Goal: Transaction & Acquisition: Purchase product/service

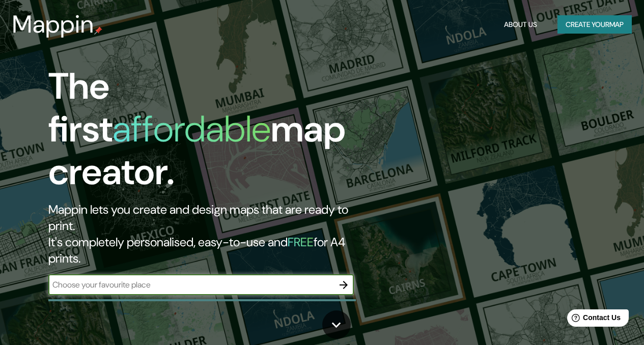
click at [181, 279] on input "text" at bounding box center [190, 285] width 285 height 12
click at [211, 279] on input "text" at bounding box center [190, 285] width 285 height 12
click at [344, 281] on icon "button" at bounding box center [344, 285] width 8 height 8
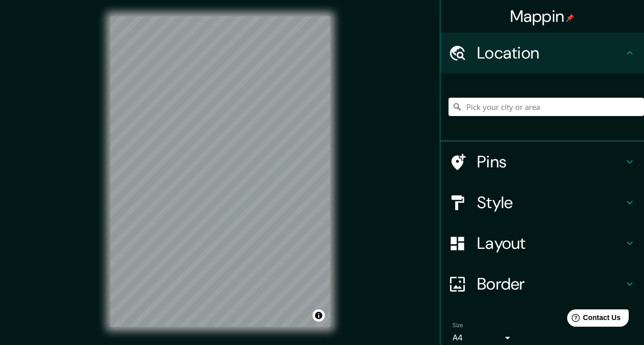
click at [514, 204] on h4 "Style" at bounding box center [550, 202] width 147 height 20
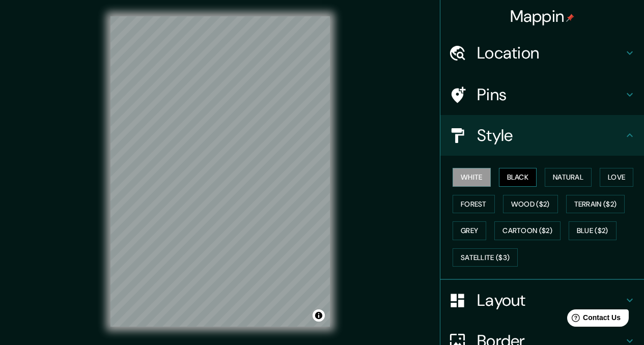
click at [515, 170] on button "Black" at bounding box center [518, 177] width 38 height 19
click at [395, 128] on div "Mappin Location Pins Style White Black Natural Love Forest Wood ($2) Terrain ($…" at bounding box center [322, 180] width 644 height 360
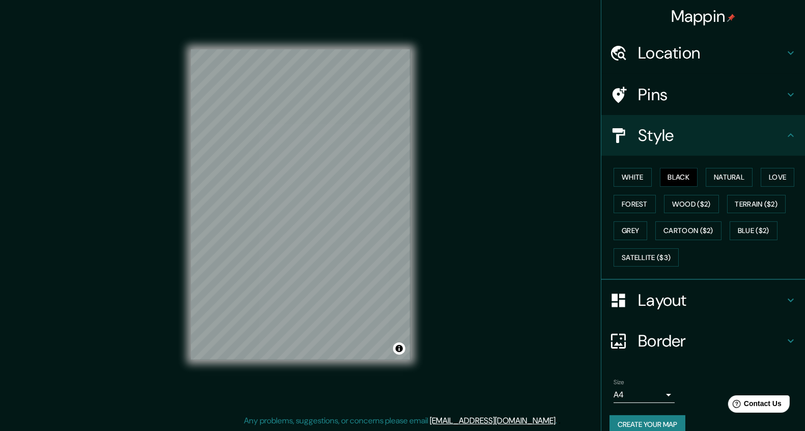
click at [644, 345] on body "Mappin Location Pins Style White Black Natural Love Forest Wood ($2) Terrain ($…" at bounding box center [402, 209] width 805 height 431
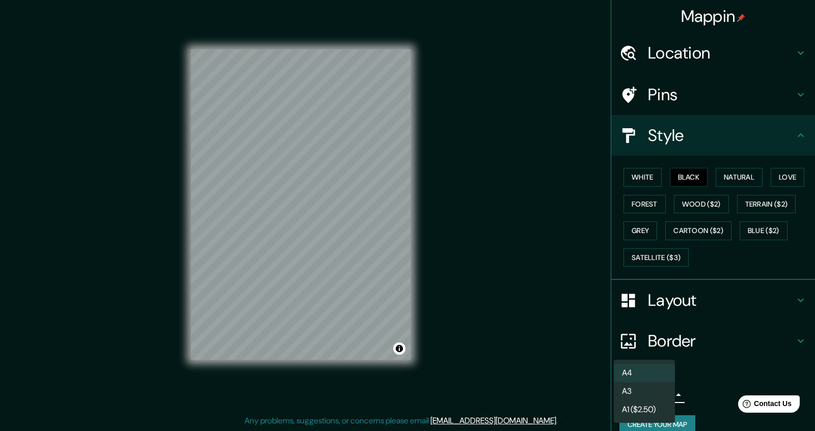
click at [644, 345] on li "A3" at bounding box center [644, 391] width 61 height 18
type input "a4"
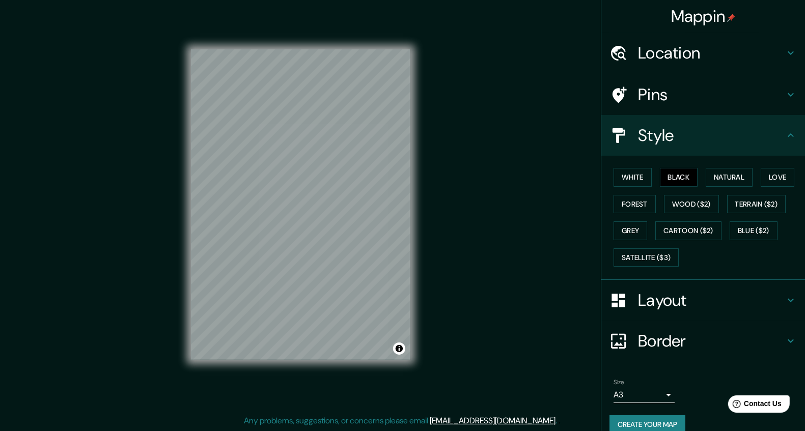
click at [422, 266] on div "© Mapbox © OpenStreetMap Improve this map" at bounding box center [301, 204] width 252 height 421
click at [644, 143] on h4 "Style" at bounding box center [711, 135] width 147 height 20
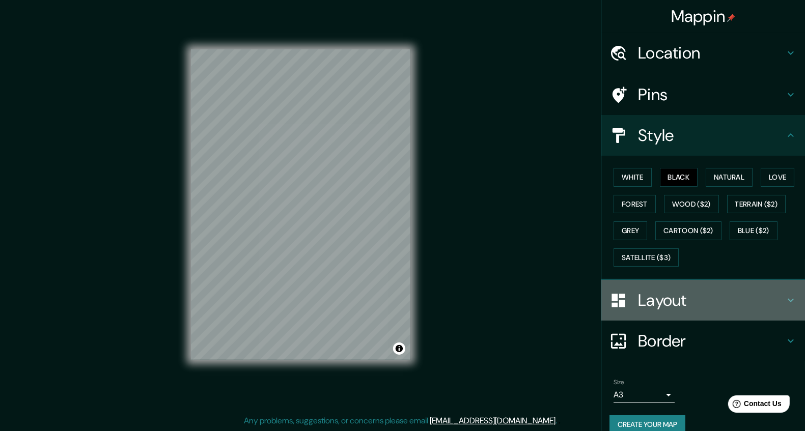
click at [644, 301] on h4 "Layout" at bounding box center [711, 300] width 147 height 20
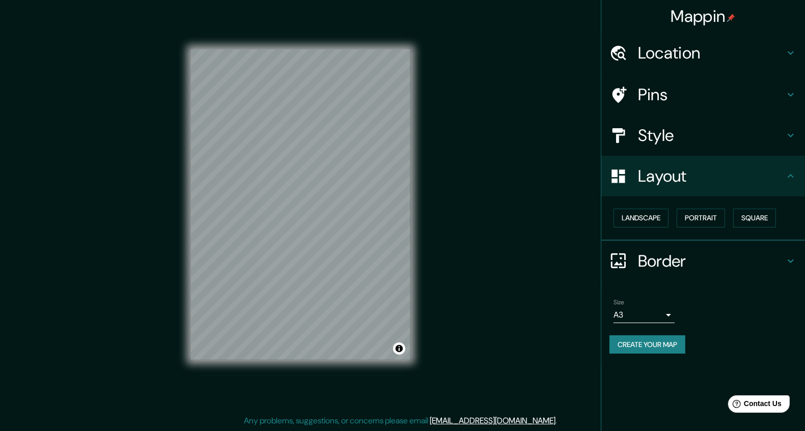
click at [644, 112] on div "Pins" at bounding box center [703, 94] width 204 height 41
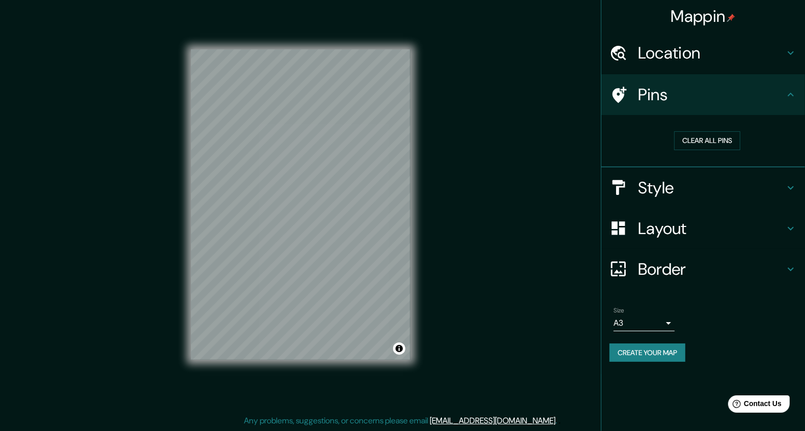
click at [644, 96] on h4 "Pins" at bounding box center [711, 95] width 147 height 20
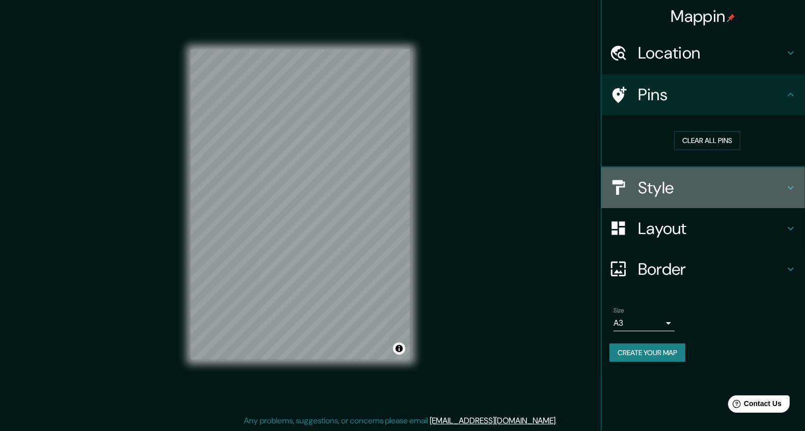
click at [644, 194] on h4 "Style" at bounding box center [711, 188] width 147 height 20
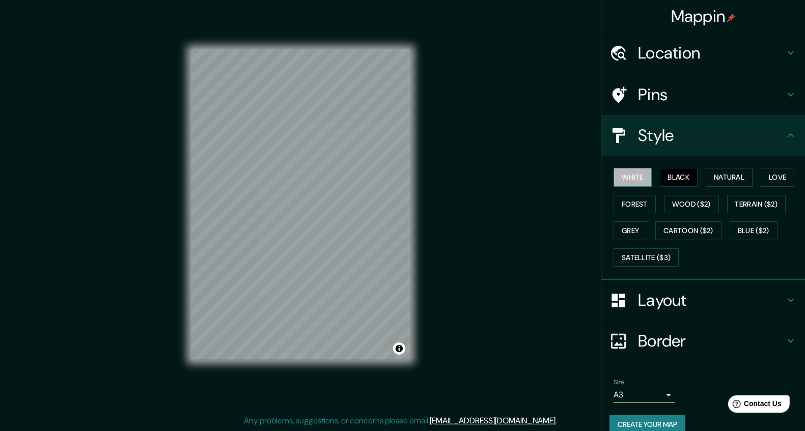
click at [625, 180] on button "White" at bounding box center [633, 177] width 38 height 19
click at [644, 175] on button "Black" at bounding box center [679, 177] width 38 height 19
click at [630, 230] on button "Grey" at bounding box center [631, 231] width 34 height 19
click at [633, 180] on button "White" at bounding box center [633, 177] width 38 height 19
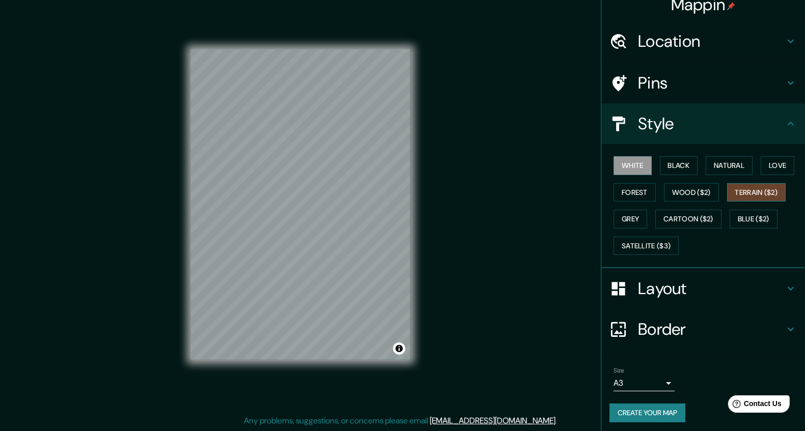
scroll to position [13, 0]
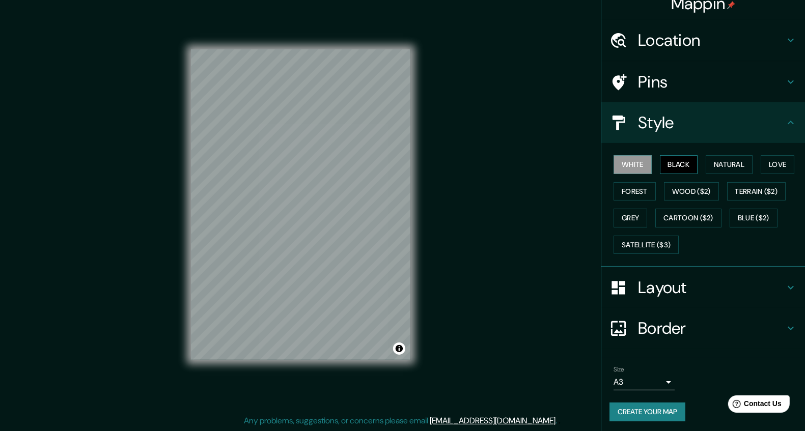
click at [644, 163] on button "Black" at bounding box center [679, 164] width 38 height 19
click at [631, 345] on button "Create your map" at bounding box center [648, 412] width 76 height 19
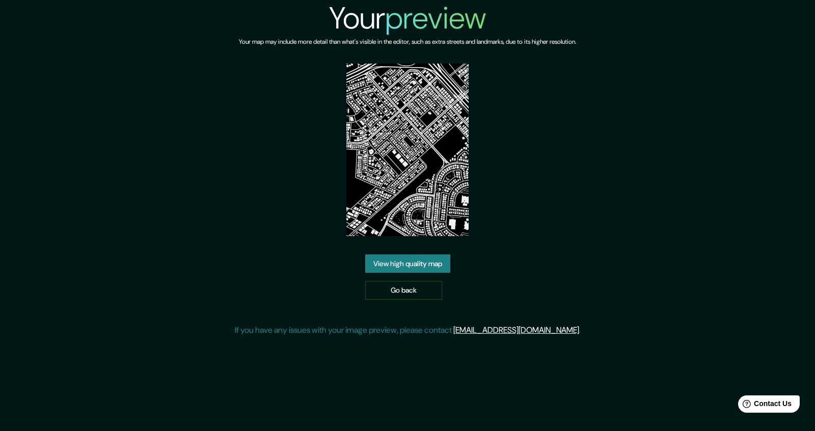
click at [437, 255] on link "View high quality map" at bounding box center [407, 264] width 85 height 19
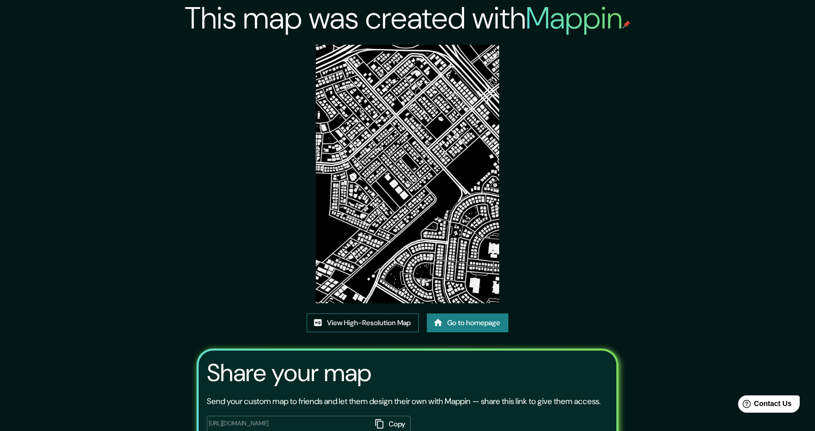
click at [410, 314] on link "View High-Resolution Map" at bounding box center [363, 323] width 112 height 19
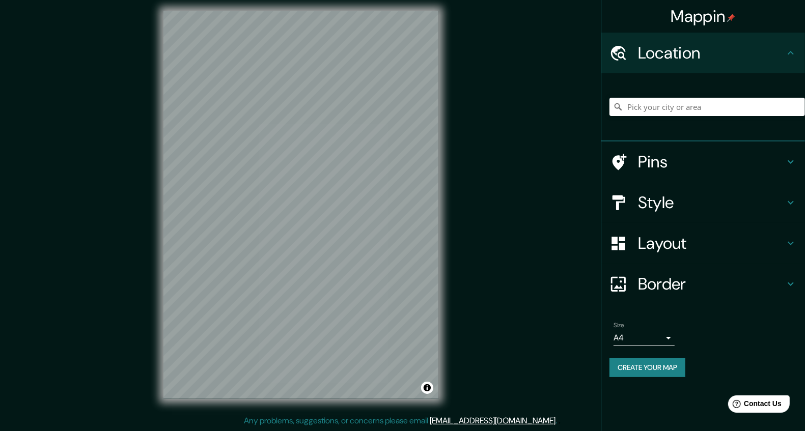
click at [89, 180] on div "Mappin Location Pins Style Layout Border Choose a border. Hint : you can make l…" at bounding box center [402, 212] width 805 height 437
click at [711, 205] on h4 "Style" at bounding box center [711, 202] width 147 height 20
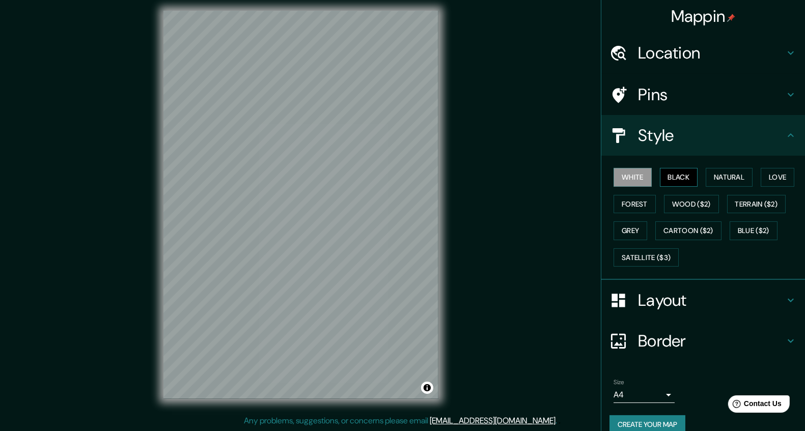
click at [661, 177] on button "Black" at bounding box center [679, 177] width 38 height 19
click at [636, 175] on button "White" at bounding box center [633, 177] width 38 height 19
click at [670, 339] on h4 "Border" at bounding box center [711, 341] width 147 height 20
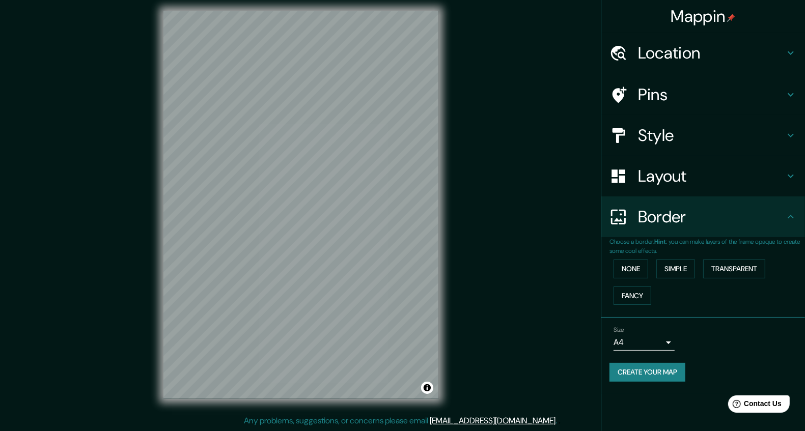
click at [703, 224] on h4 "Border" at bounding box center [711, 217] width 147 height 20
click at [715, 181] on h4 "Layout" at bounding box center [711, 176] width 147 height 20
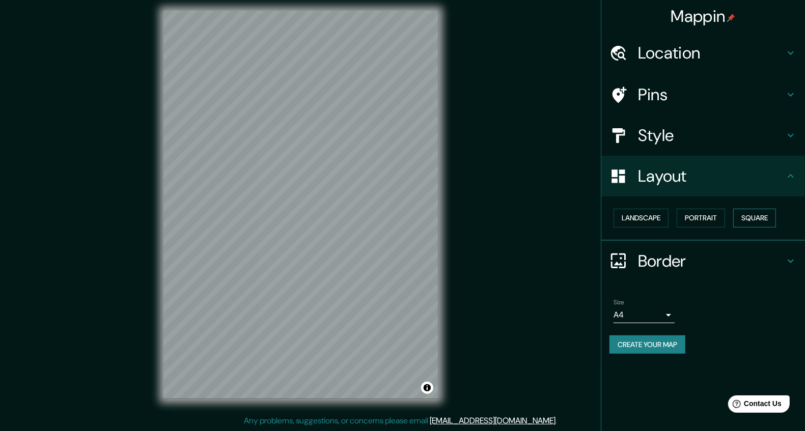
click at [753, 217] on button "Square" at bounding box center [754, 218] width 43 height 19
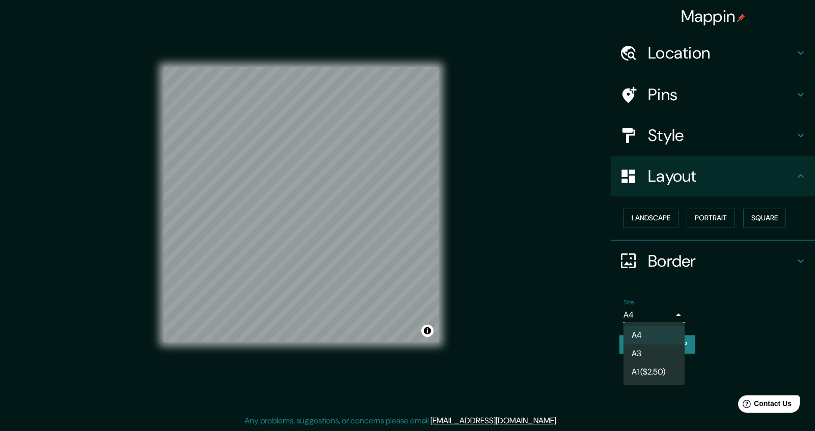
click at [658, 312] on body "Mappin Location Pins Style Layout Landscape Portrait Square Border Choose a bor…" at bounding box center [407, 209] width 815 height 431
click at [650, 356] on li "A3" at bounding box center [653, 354] width 61 height 18
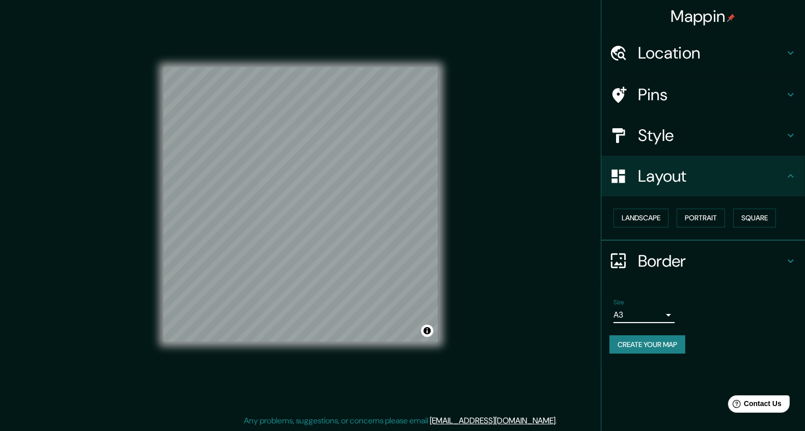
click at [632, 347] on button "Create your map" at bounding box center [648, 345] width 76 height 19
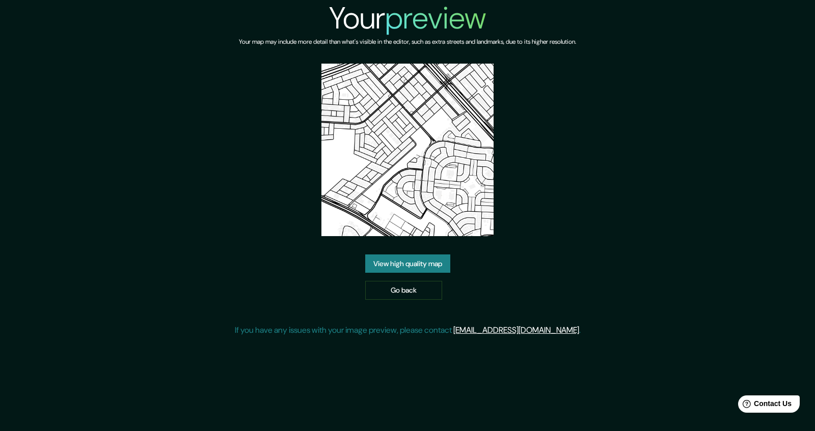
click at [371, 65] on img at bounding box center [407, 150] width 173 height 173
click at [422, 255] on link "View high quality map" at bounding box center [407, 264] width 85 height 19
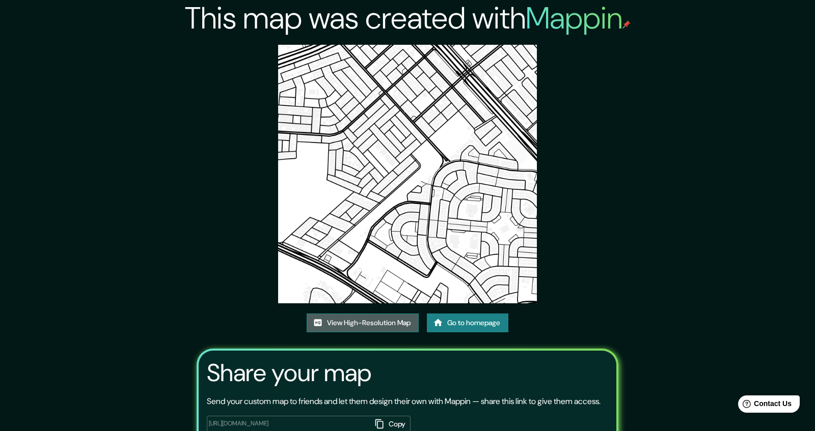
click at [347, 314] on link "View High-Resolution Map" at bounding box center [363, 323] width 112 height 19
click at [391, 416] on button "Copy" at bounding box center [391, 424] width 40 height 17
click at [380, 45] on div "This map was created with Mappin View High-Resolution Map Go to homepage Share …" at bounding box center [408, 250] width 446 height 501
click at [381, 45] on div "This map was created with Mappin View High-Resolution Map Go to homepage Share …" at bounding box center [408, 250] width 446 height 501
click at [396, 47] on img at bounding box center [407, 174] width 259 height 259
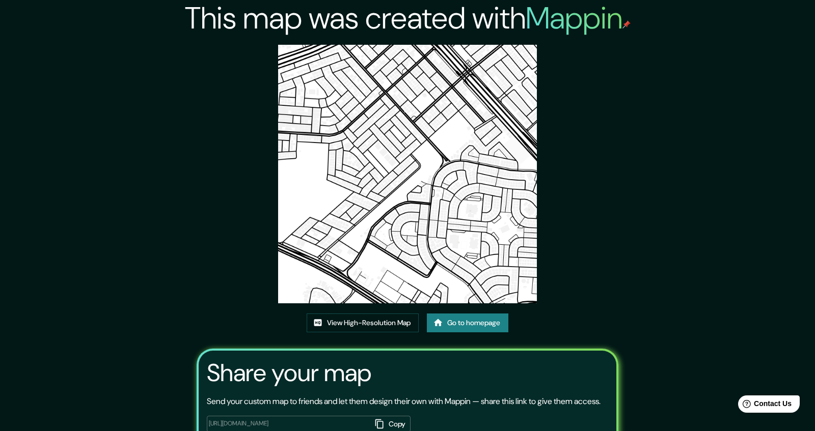
click at [405, 48] on img at bounding box center [407, 174] width 259 height 259
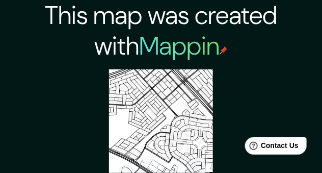
click at [147, 75] on img at bounding box center [160, 120] width 103 height 103
click at [148, 75] on img at bounding box center [160, 120] width 103 height 103
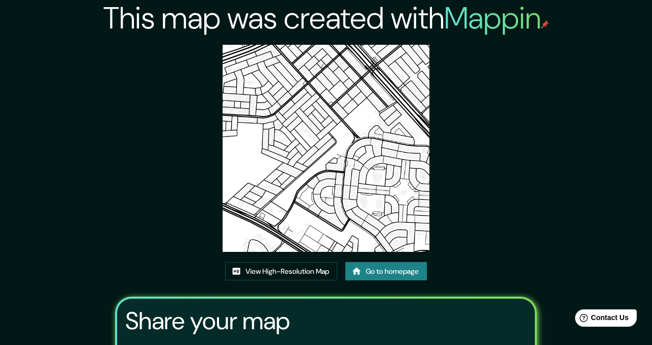
click at [305, 48] on img at bounding box center [326, 148] width 207 height 207
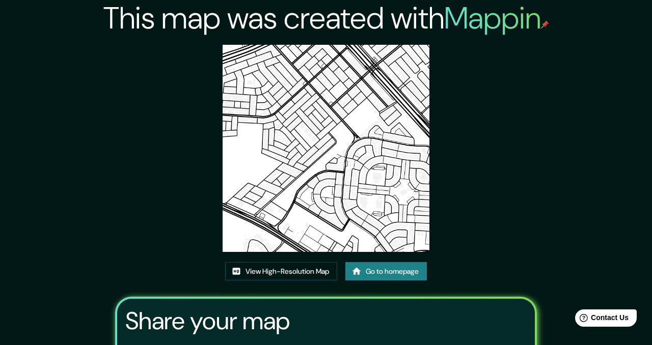
click at [318, 49] on img at bounding box center [326, 148] width 207 height 207
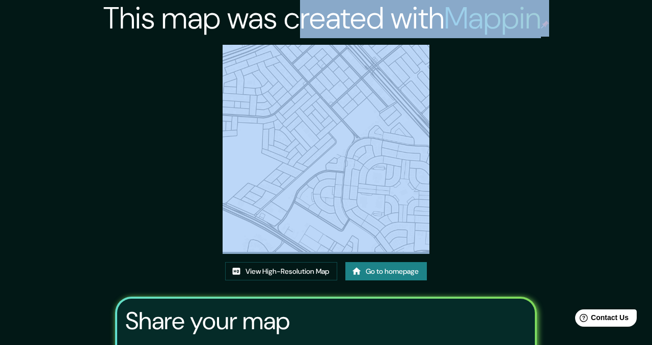
drag, startPoint x: 293, startPoint y: 42, endPoint x: 343, endPoint y: 58, distance: 52.3
click at [343, 58] on div "This map was created with Mappin View High-Resolution Map Go to homepage Share …" at bounding box center [326, 225] width 446 height 450
click at [345, 50] on img at bounding box center [326, 148] width 207 height 207
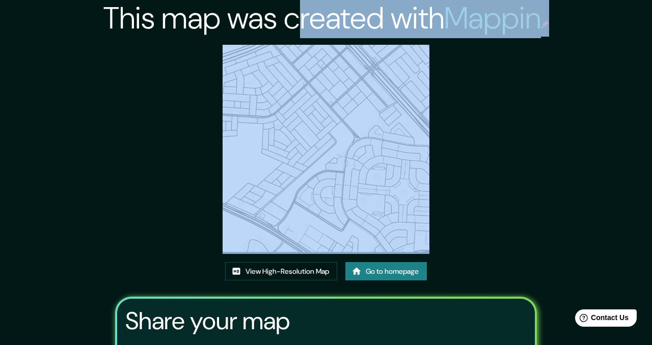
click at [413, 27] on h2 "This map was created with Mappin" at bounding box center [326, 18] width 446 height 37
click at [276, 262] on link "View High-Resolution Map" at bounding box center [281, 271] width 112 height 19
